Goal: Obtain resource: Download file/media

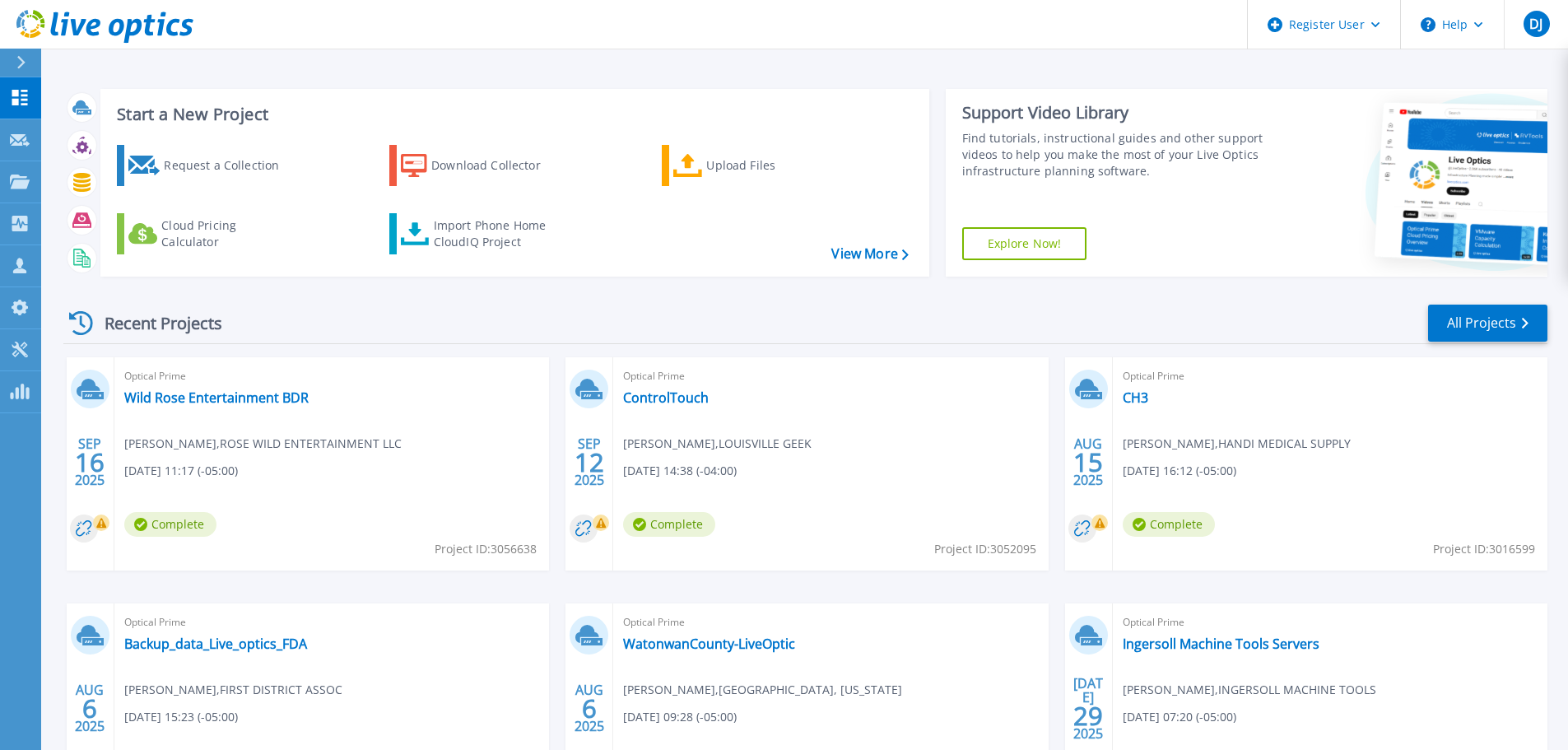
click at [34, 70] on div at bounding box center [27, 63] width 26 height 28
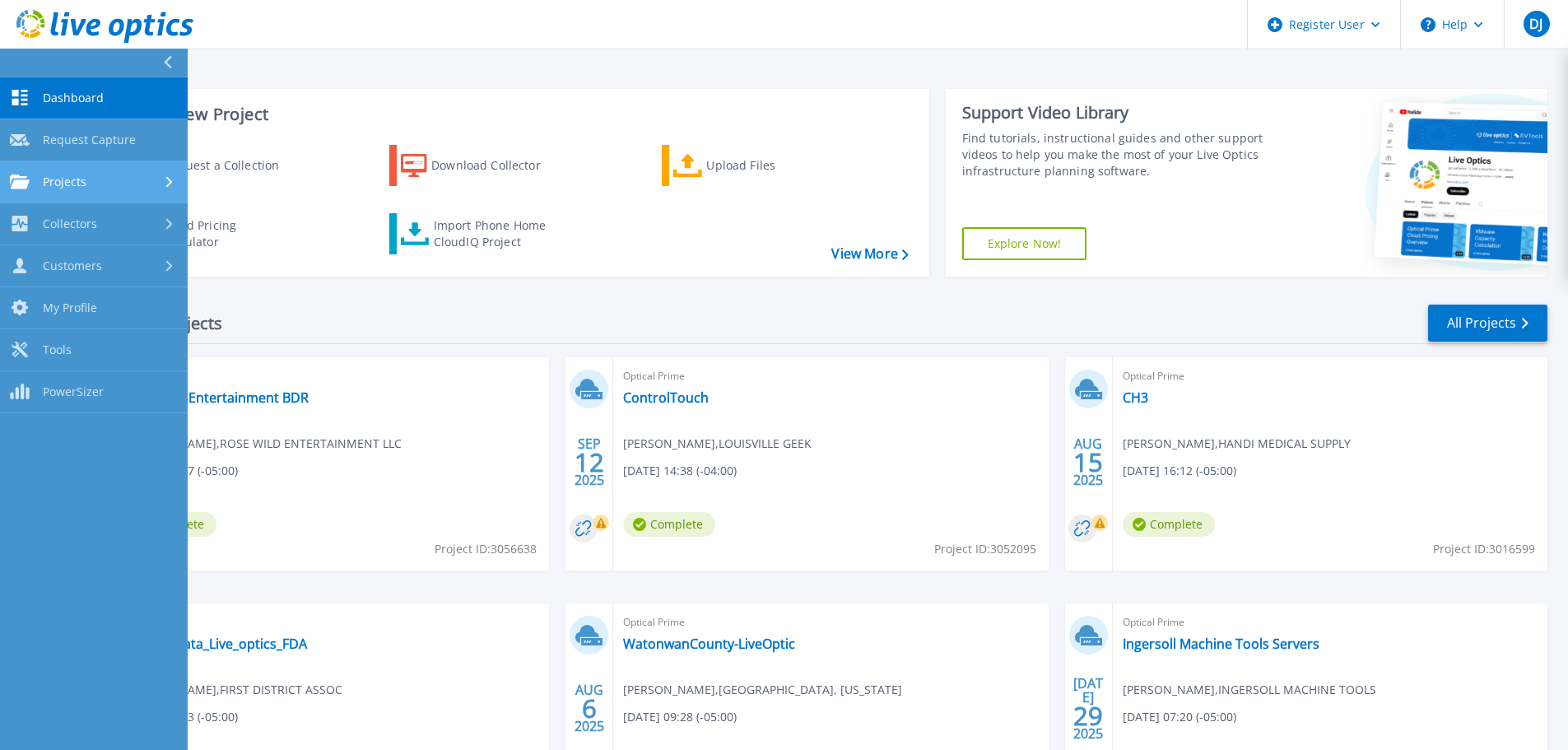
click at [118, 183] on div "Projects" at bounding box center [94, 181] width 168 height 15
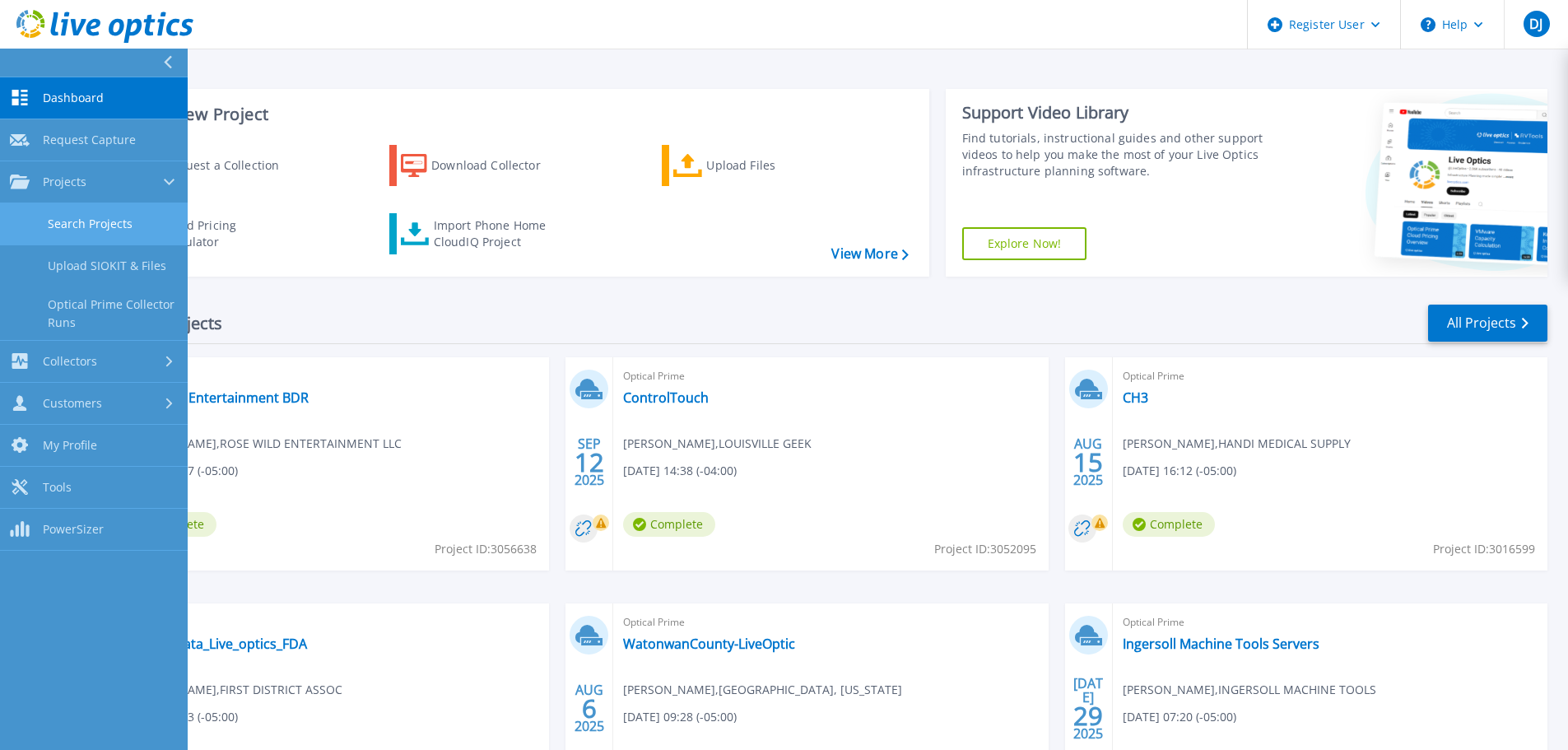
click at [110, 221] on link "Search Projects" at bounding box center [94, 224] width 188 height 42
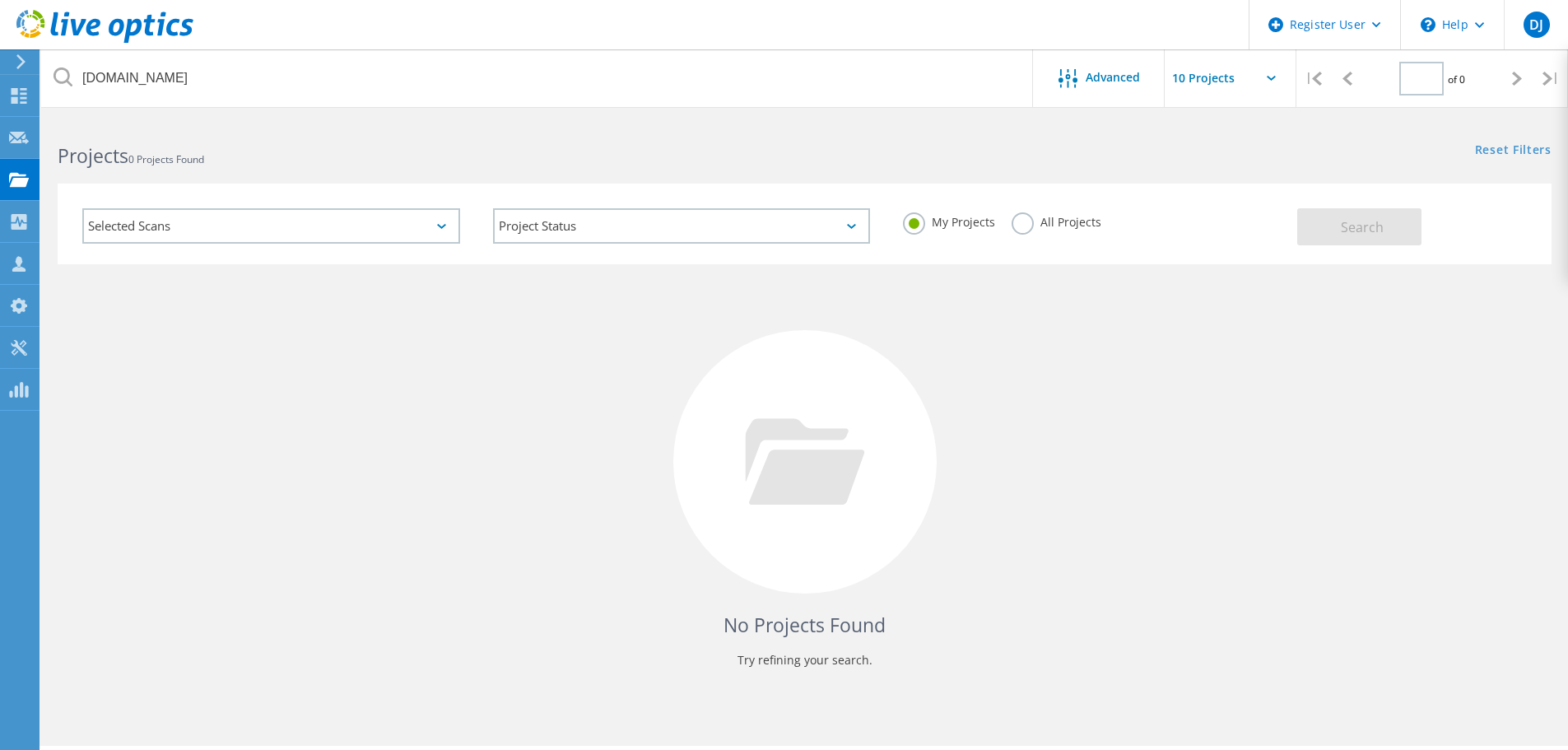
type input "1"
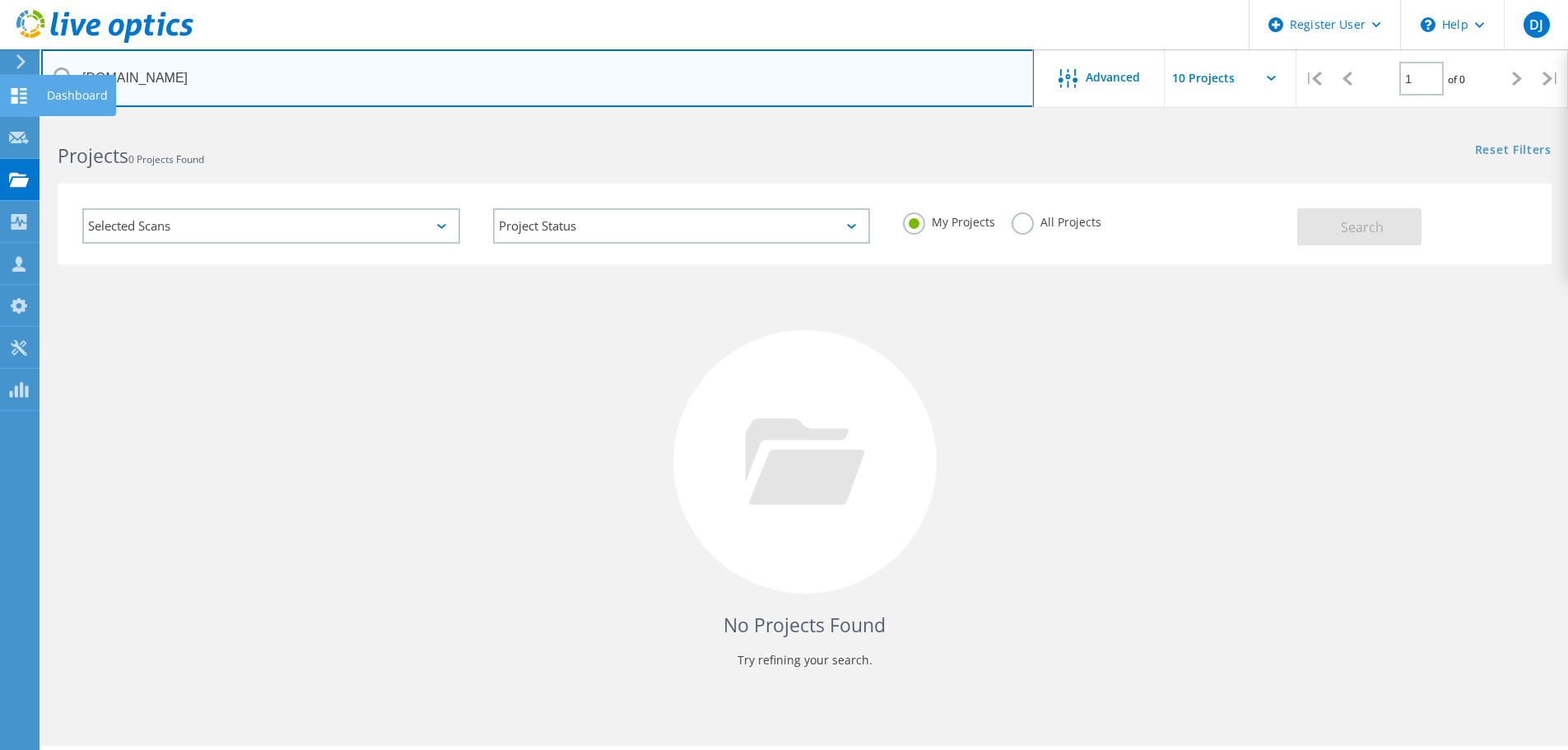
drag, startPoint x: 247, startPoint y: 91, endPoint x: 32, endPoint y: 86, distance: 215.1
click at [32, 119] on div "Register User \n Help Explore Helpful Articles Contact Support DJ Dell User Dak…" at bounding box center [784, 457] width 1568 height 676
click at [154, 69] on input "studiogang.com" at bounding box center [537, 78] width 992 height 58
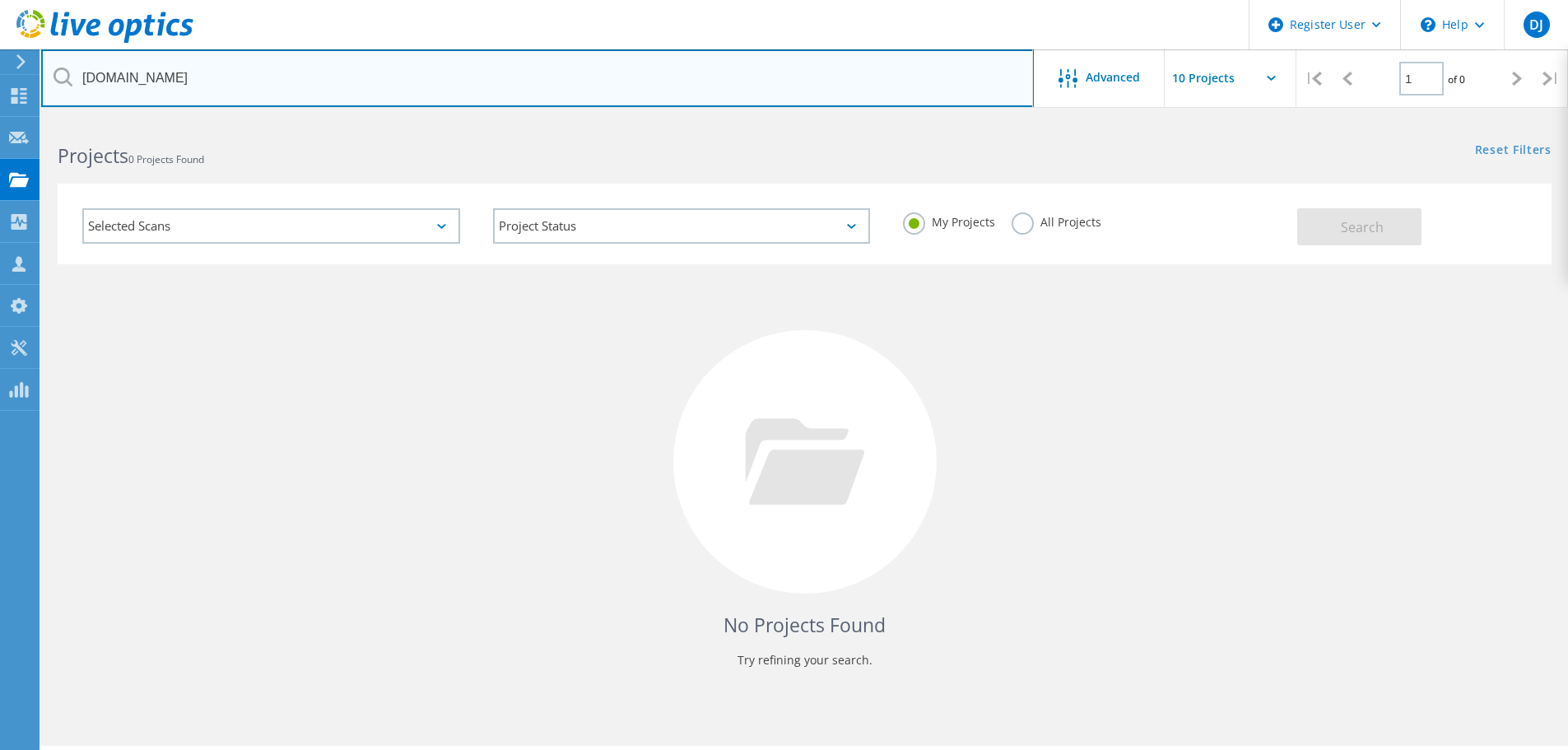
paste input "rfarrey@communitybankgalena"
drag, startPoint x: 138, startPoint y: 81, endPoint x: 62, endPoint y: 83, distance: 76.0
click at [62, 83] on div "rfarrey@communitybankgalena.com" at bounding box center [537, 78] width 991 height 58
type input "communitybankgalena.com"
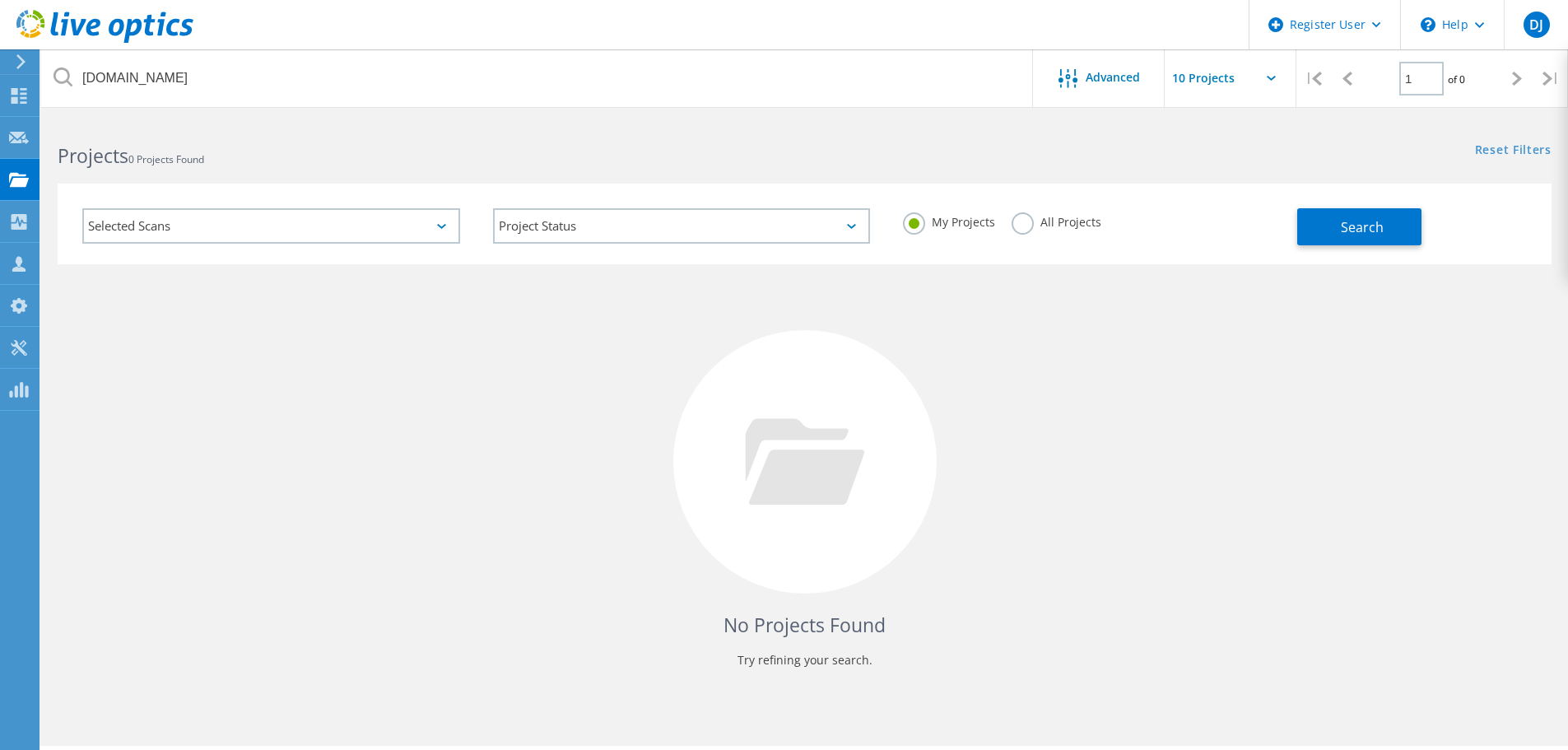
click at [1024, 218] on label "All Projects" at bounding box center [1057, 220] width 90 height 16
click at [0, 0] on input "All Projects" at bounding box center [0, 0] width 0 height 0
click at [1316, 224] on button "Search" at bounding box center [1359, 227] width 124 height 37
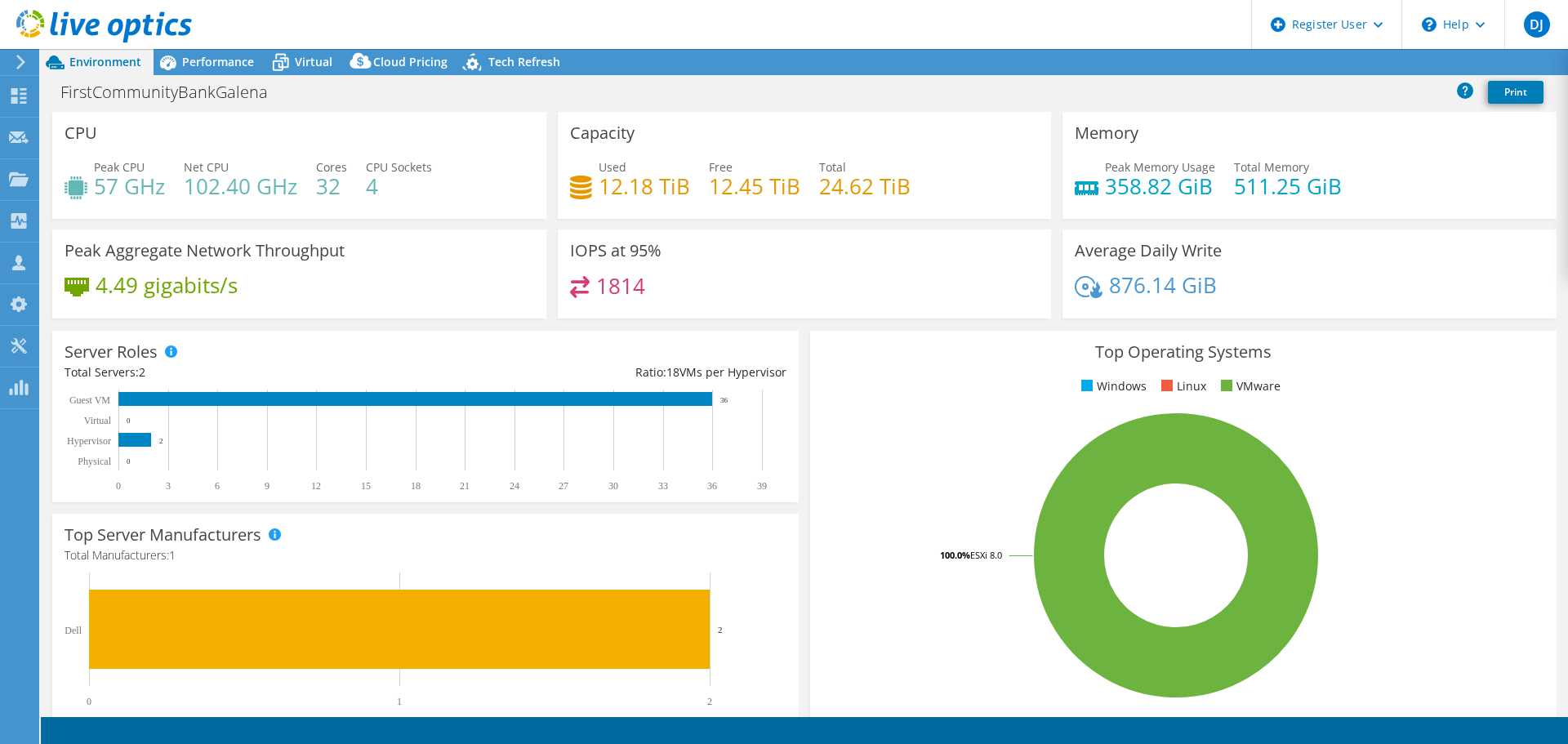
select select "USD"
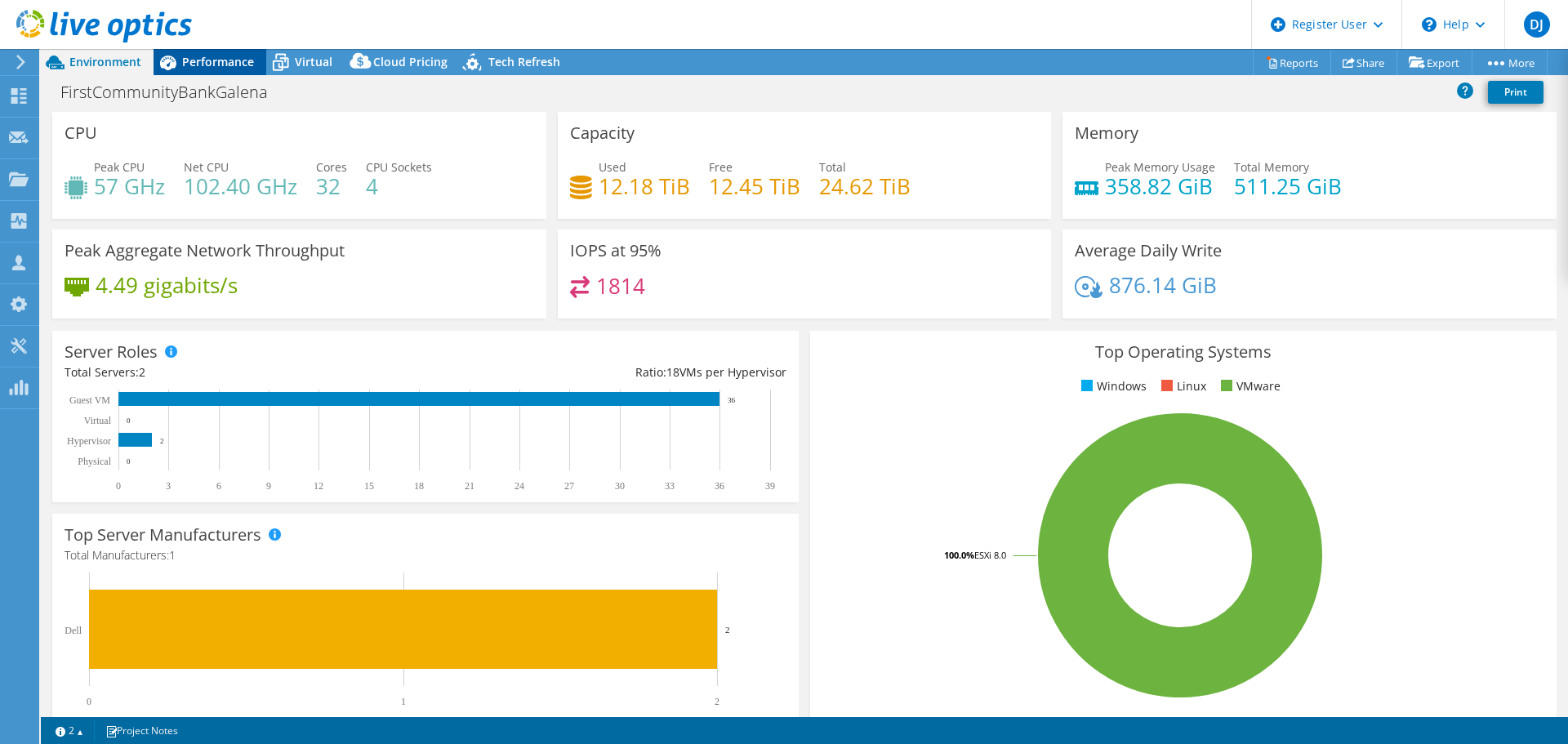
click at [204, 60] on span "Performance" at bounding box center [218, 62] width 72 height 16
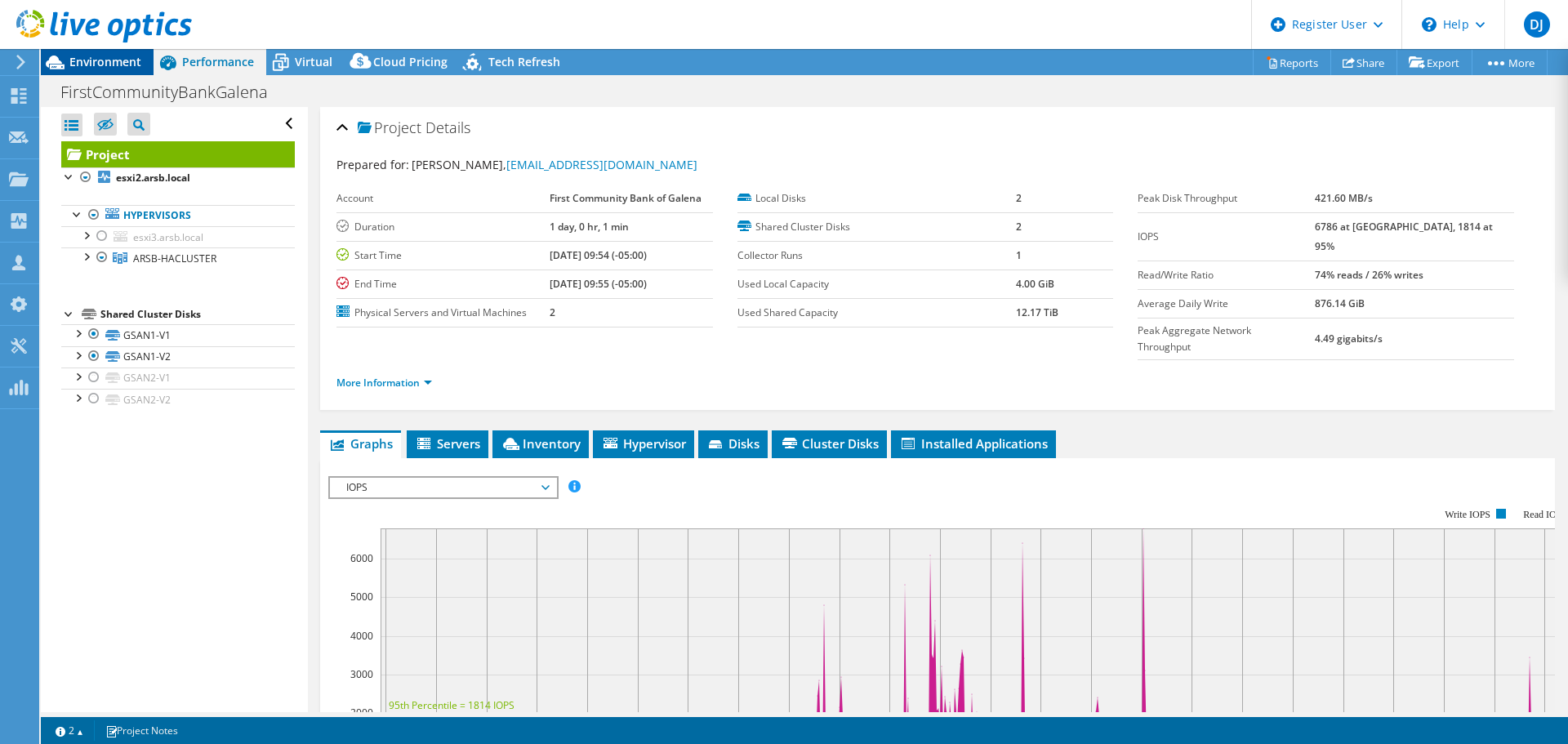
click at [129, 65] on span "Environment" at bounding box center [106, 62] width 72 height 16
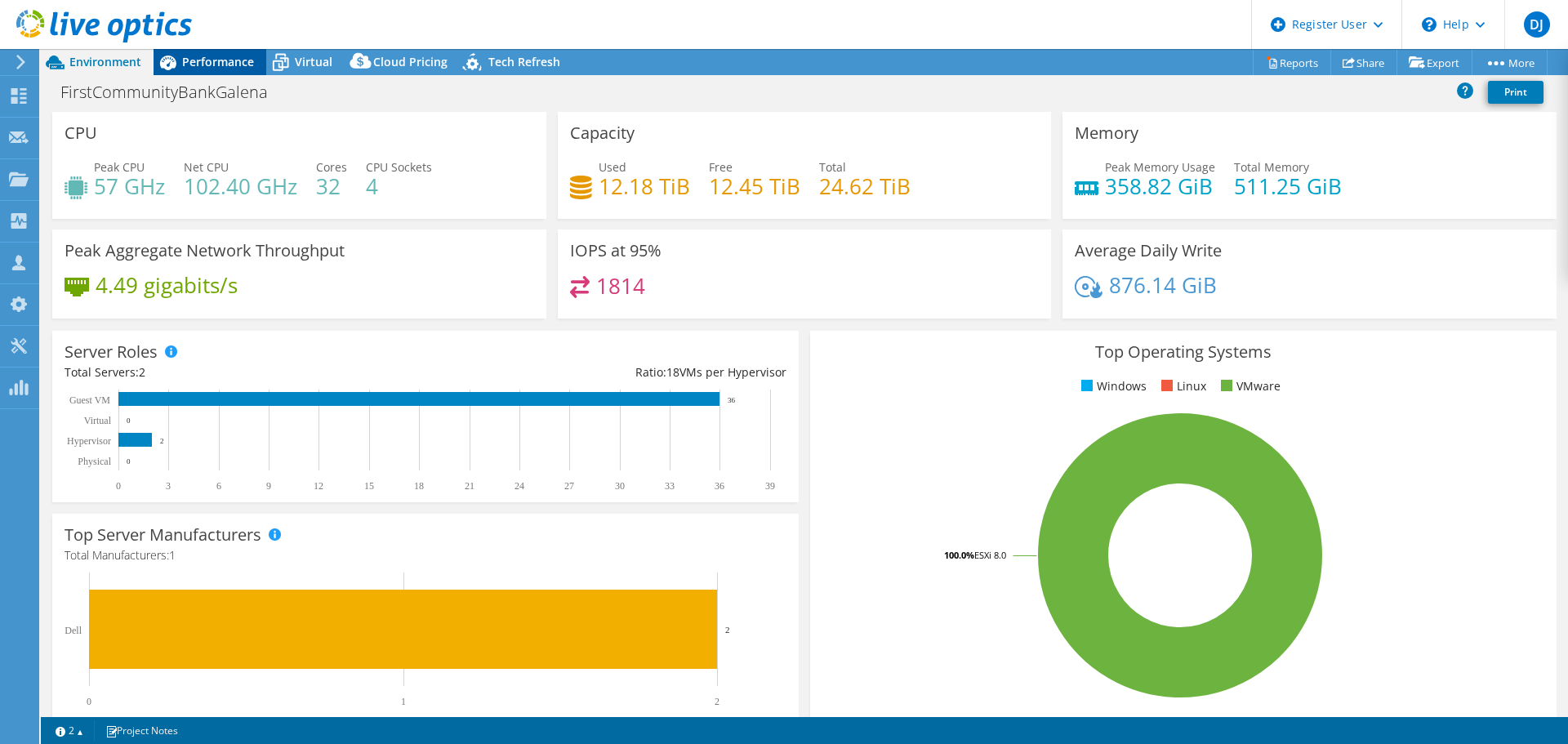
click at [215, 70] on div "Performance" at bounding box center [210, 62] width 113 height 26
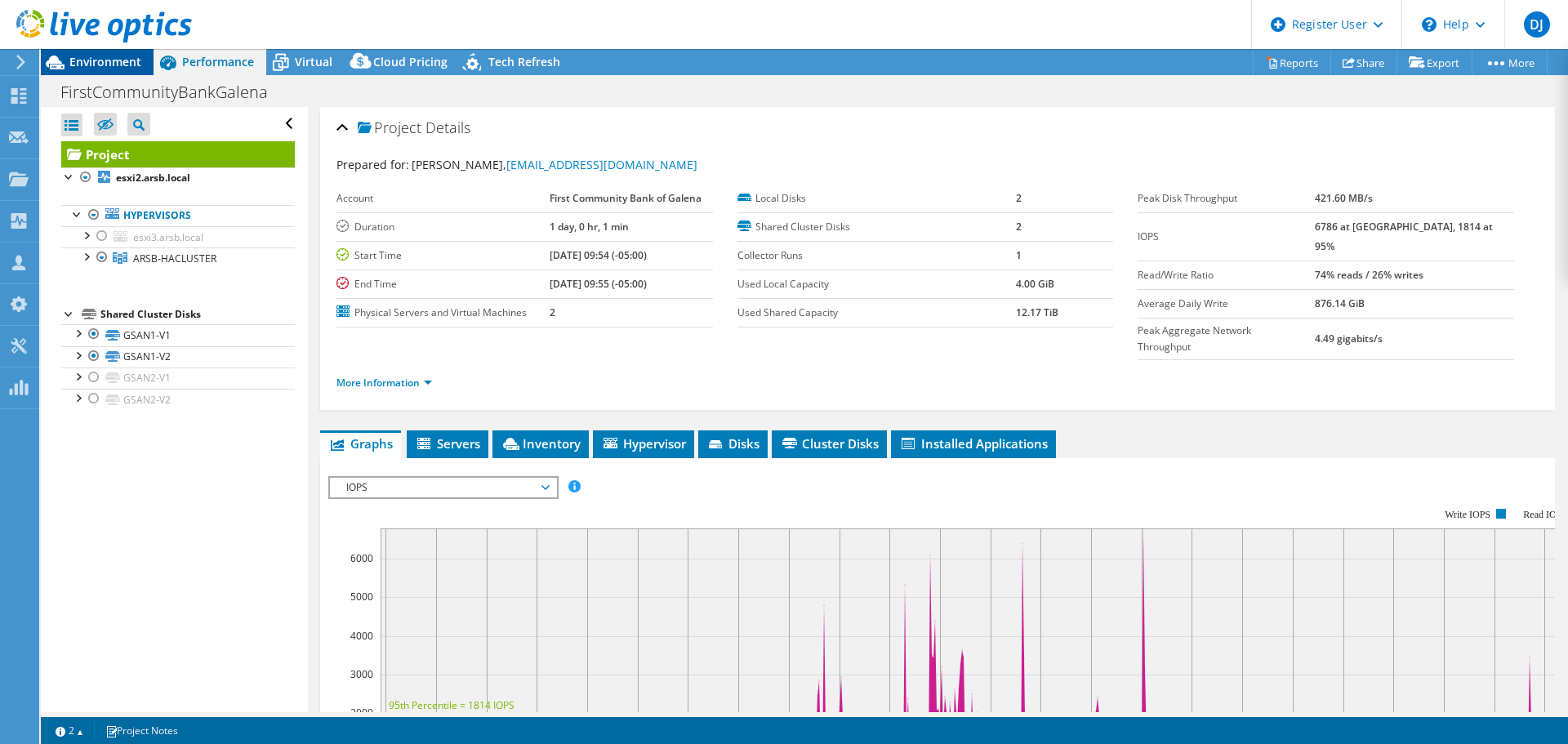
click at [123, 58] on span "Environment" at bounding box center [106, 62] width 72 height 16
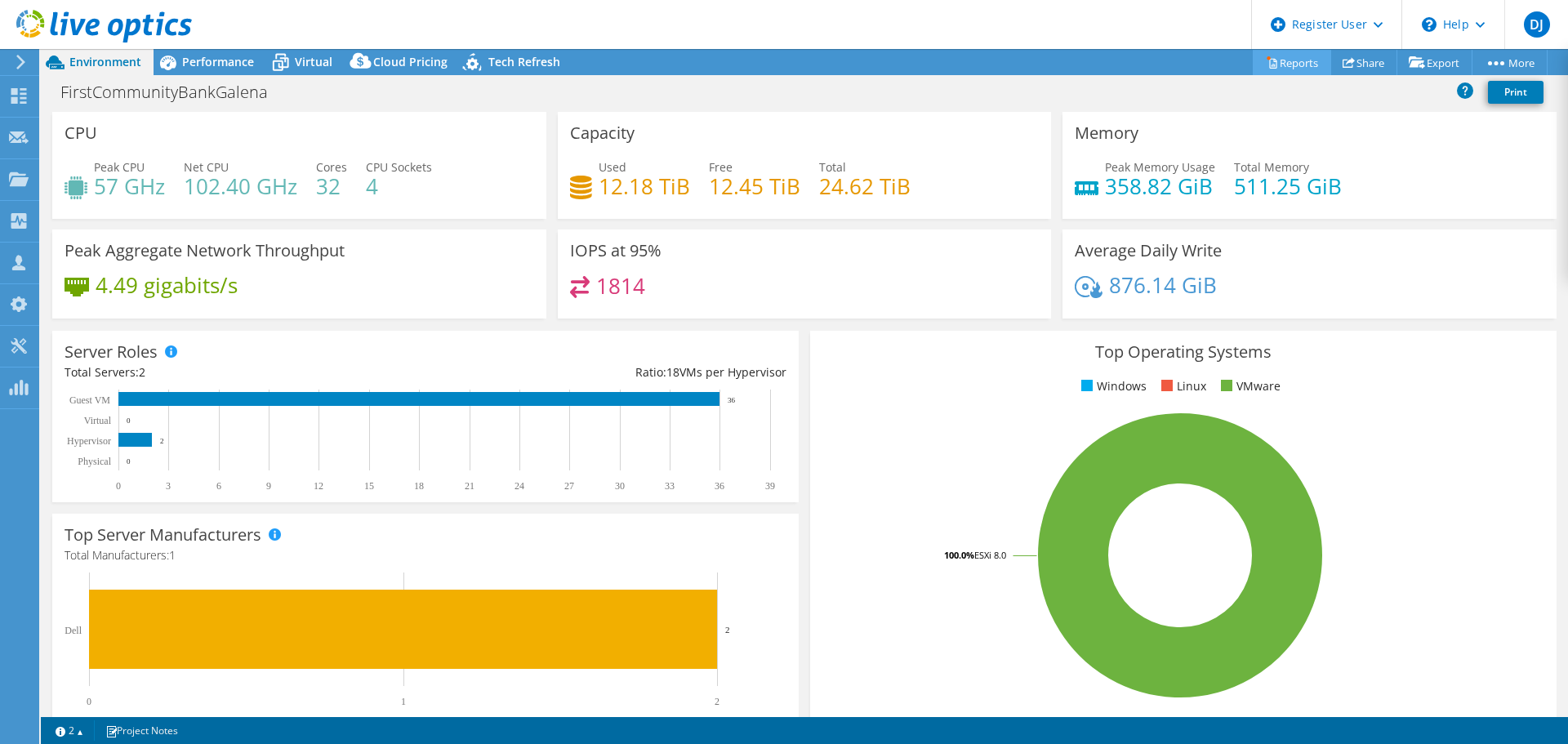
click at [1298, 70] on link "Reports" at bounding box center [1291, 62] width 79 height 25
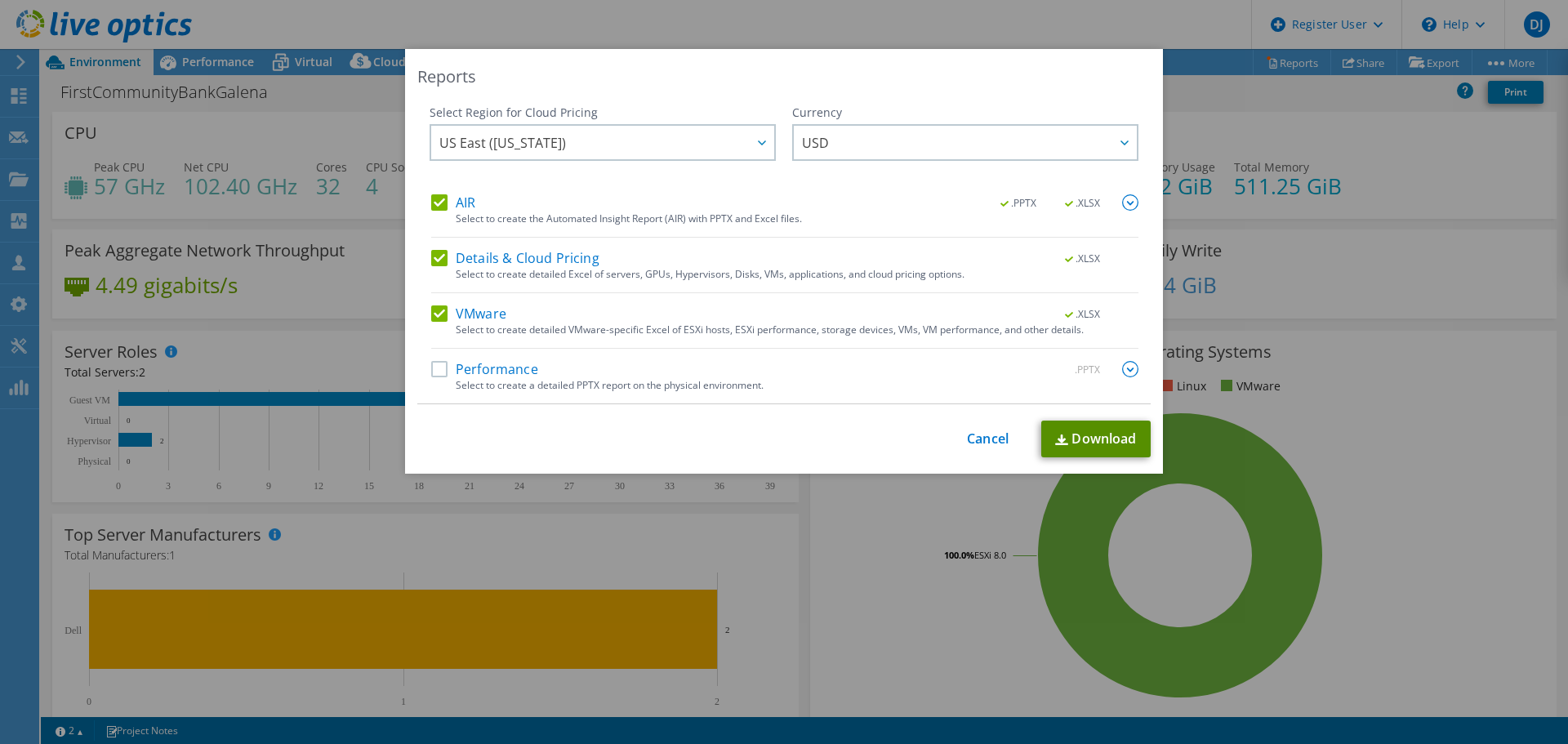
click at [1062, 437] on img at bounding box center [1062, 439] width 13 height 11
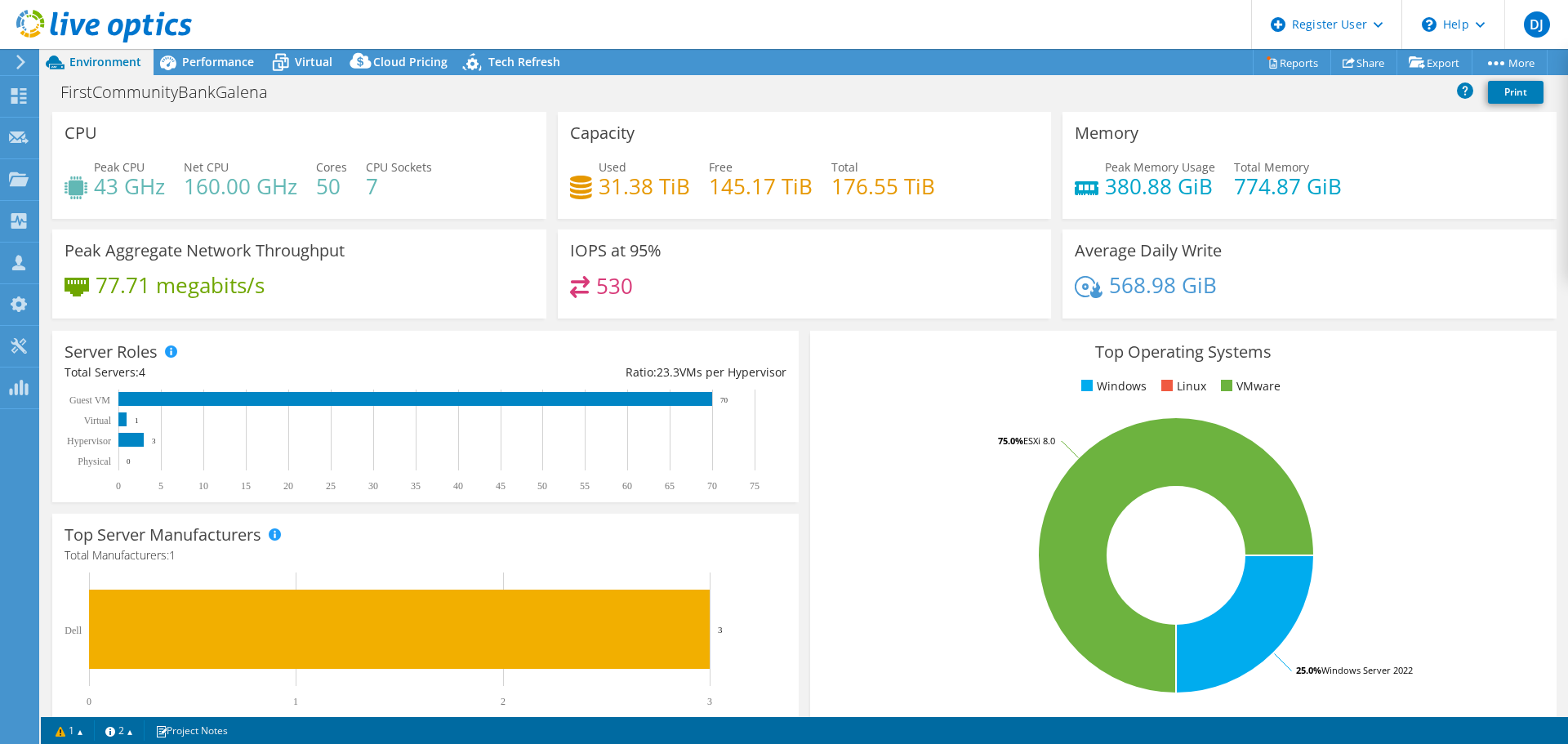
select select "USD"
click at [1338, 261] on div "Average Daily Write 568.98 GiB" at bounding box center [1309, 275] width 494 height 89
click at [214, 62] on span "Performance" at bounding box center [218, 62] width 72 height 16
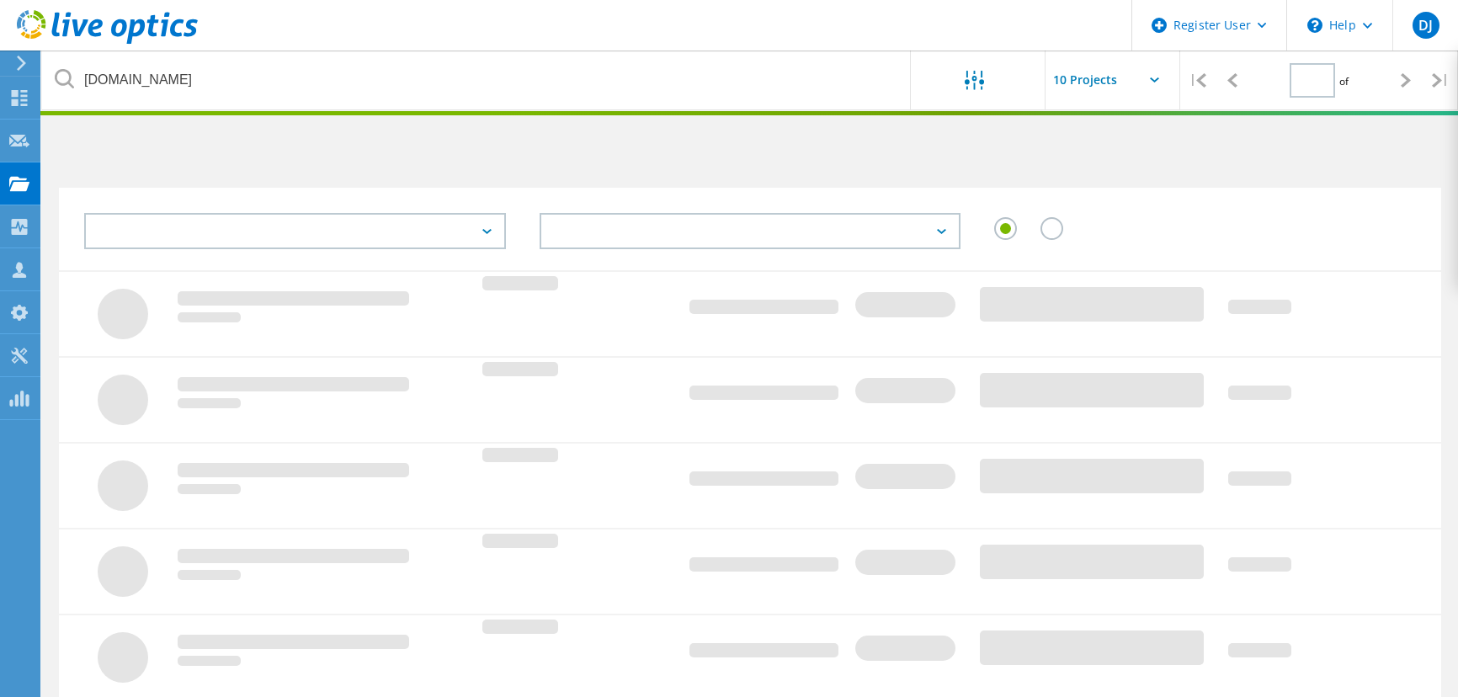
type input "1"
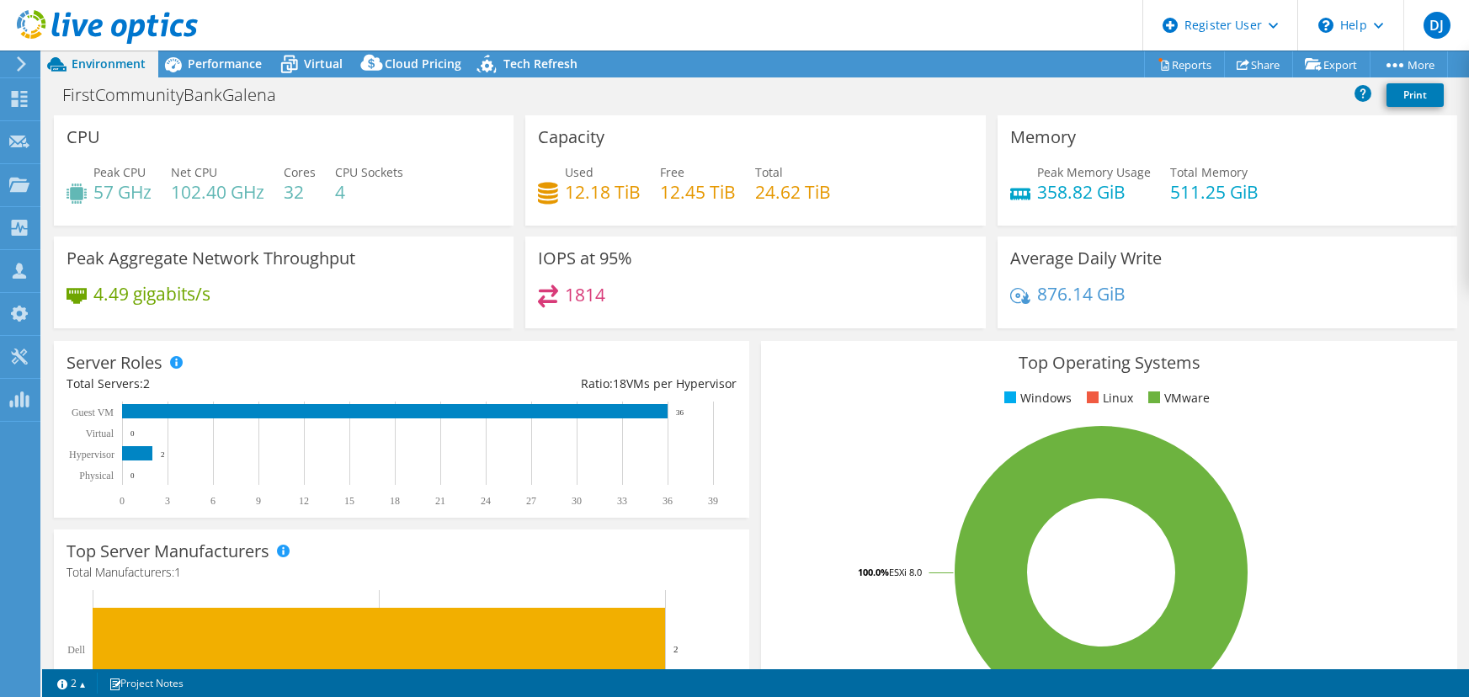
select select "USD"
